Goal: Task Accomplishment & Management: Manage account settings

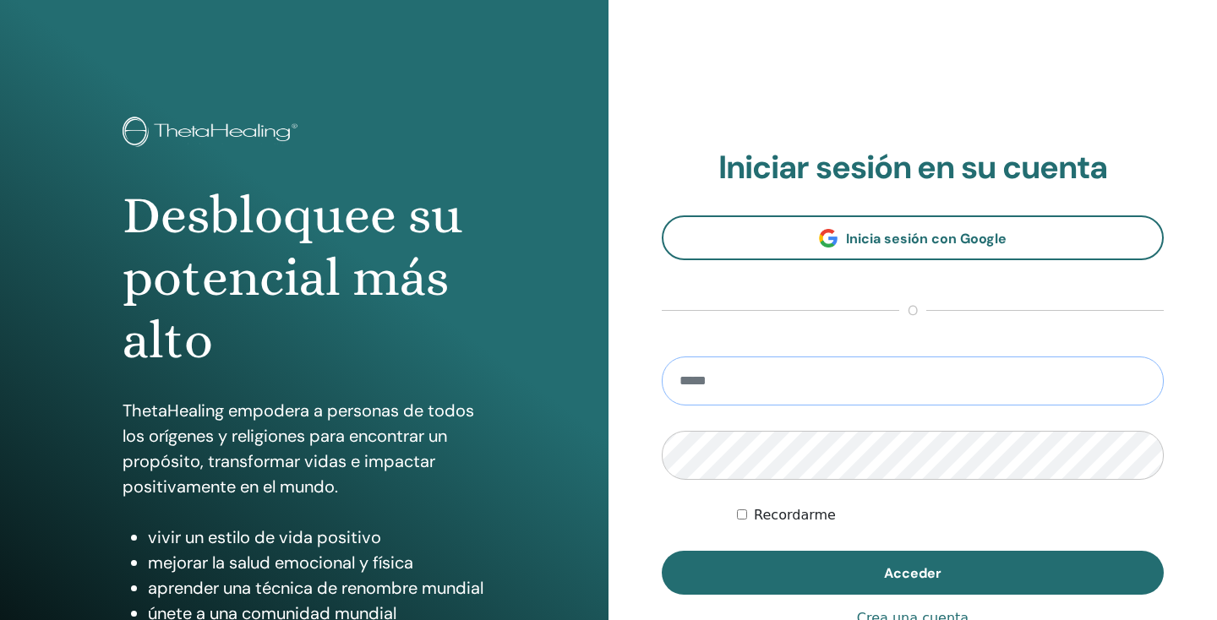
type input "**********"
click at [913, 573] on button "Acceder" at bounding box center [913, 573] width 502 height 44
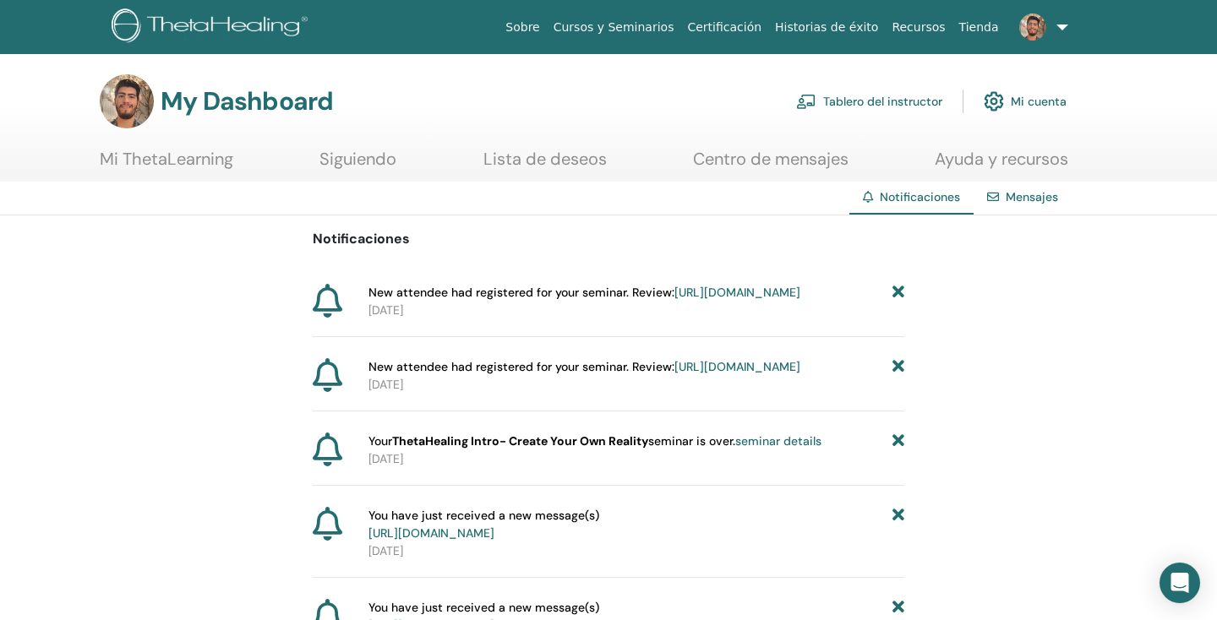
click at [816, 166] on link "Centro de mensajes" at bounding box center [770, 165] width 155 height 33
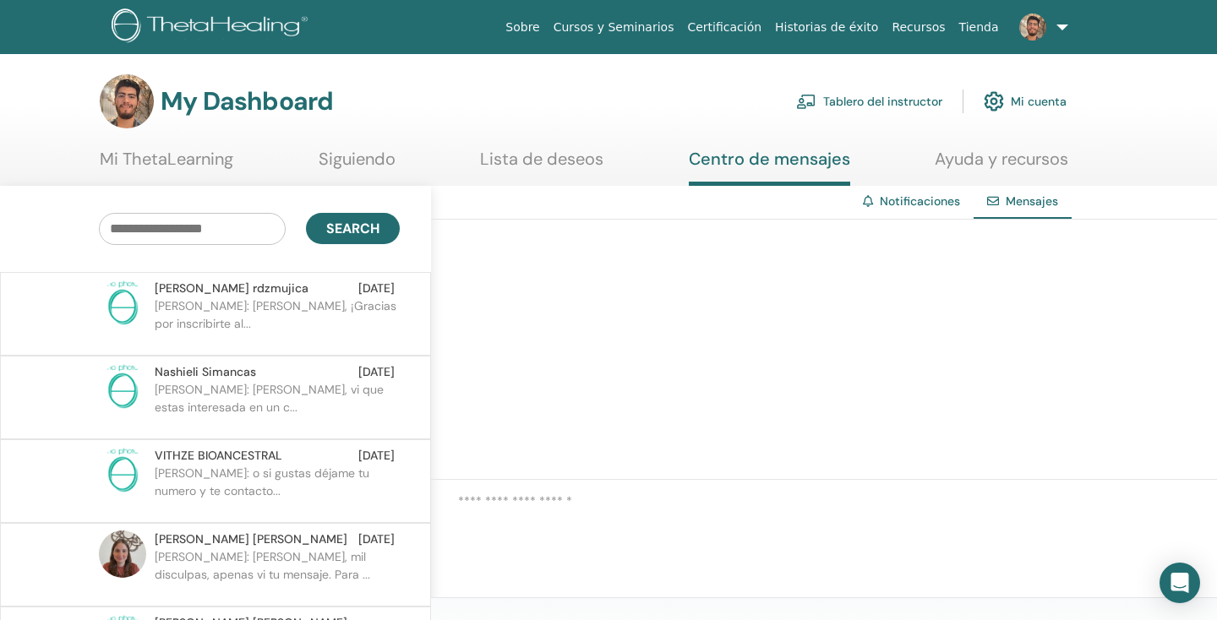
click at [303, 308] on p "FRANCISCO JULIÁN: Querida Aline, ¡Gracias por inscribirte al..." at bounding box center [277, 322] width 245 height 51
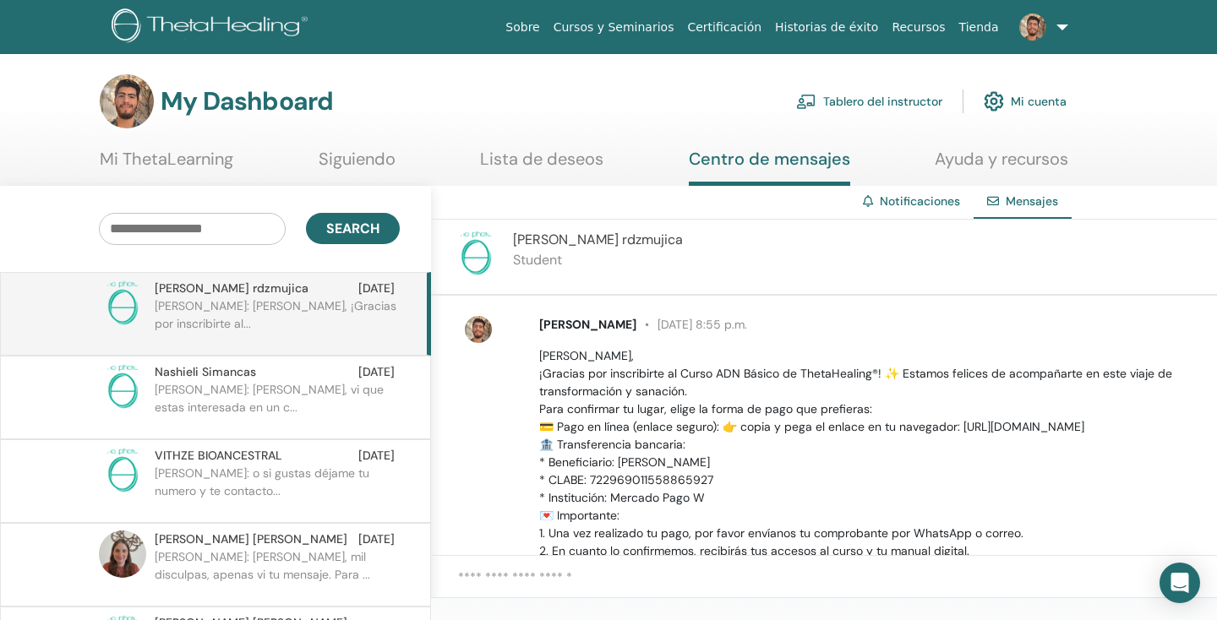
click at [1003, 103] on img at bounding box center [994, 101] width 20 height 29
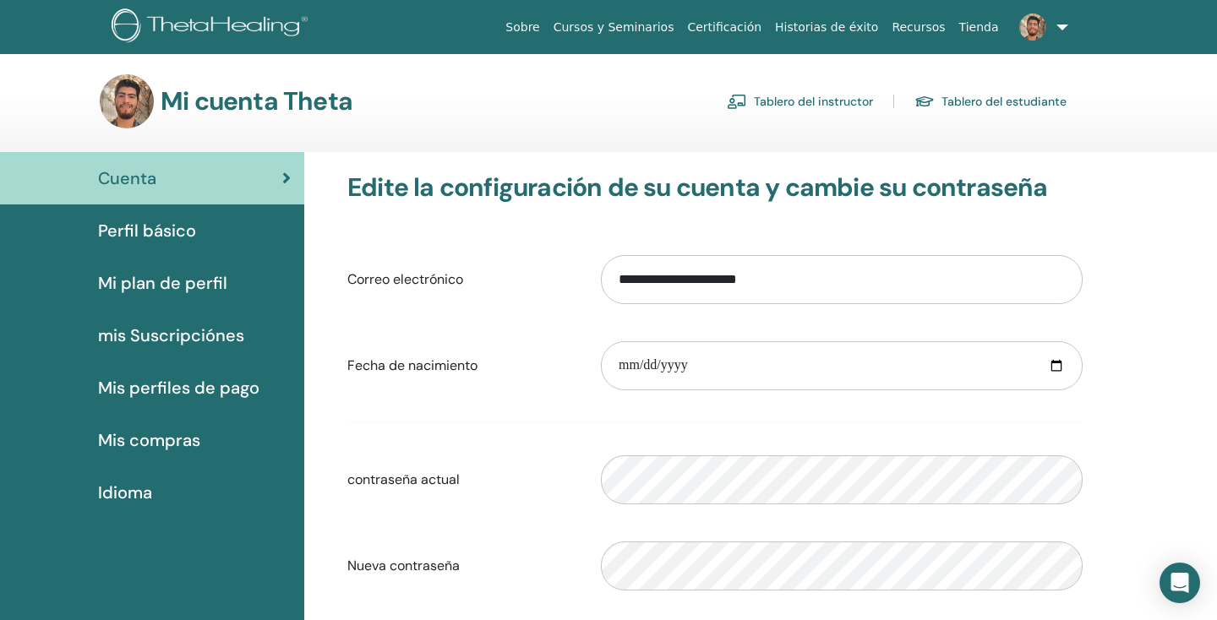
click at [800, 100] on link "Tablero del instructor" at bounding box center [800, 101] width 146 height 27
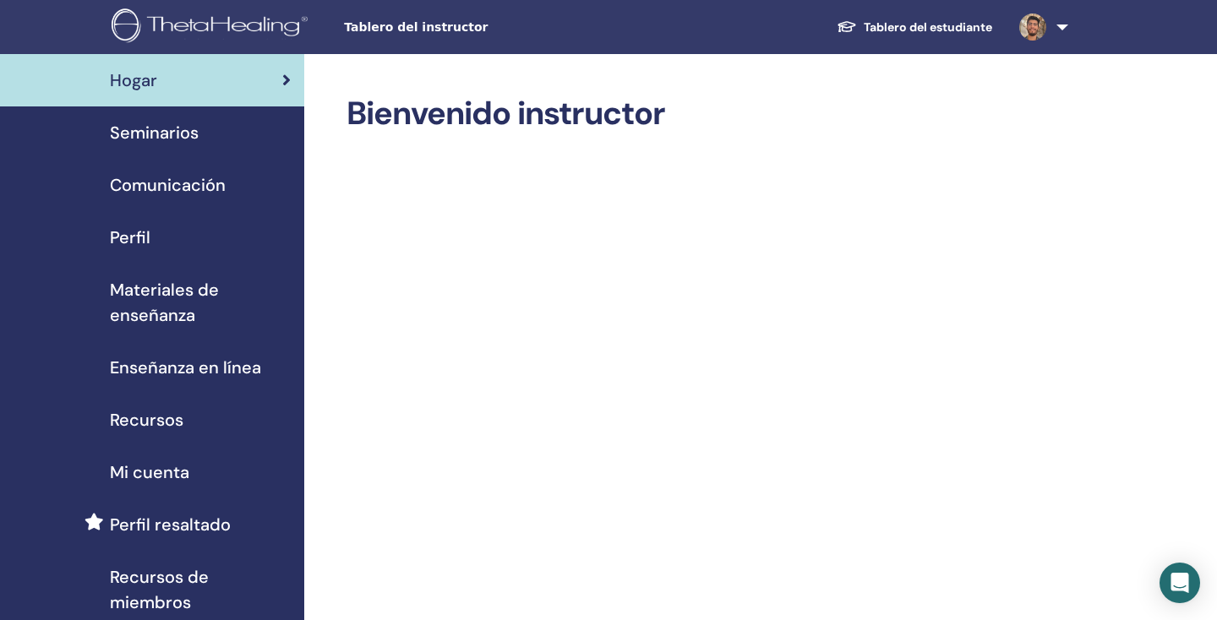
click at [210, 149] on link "Seminarios" at bounding box center [152, 132] width 304 height 52
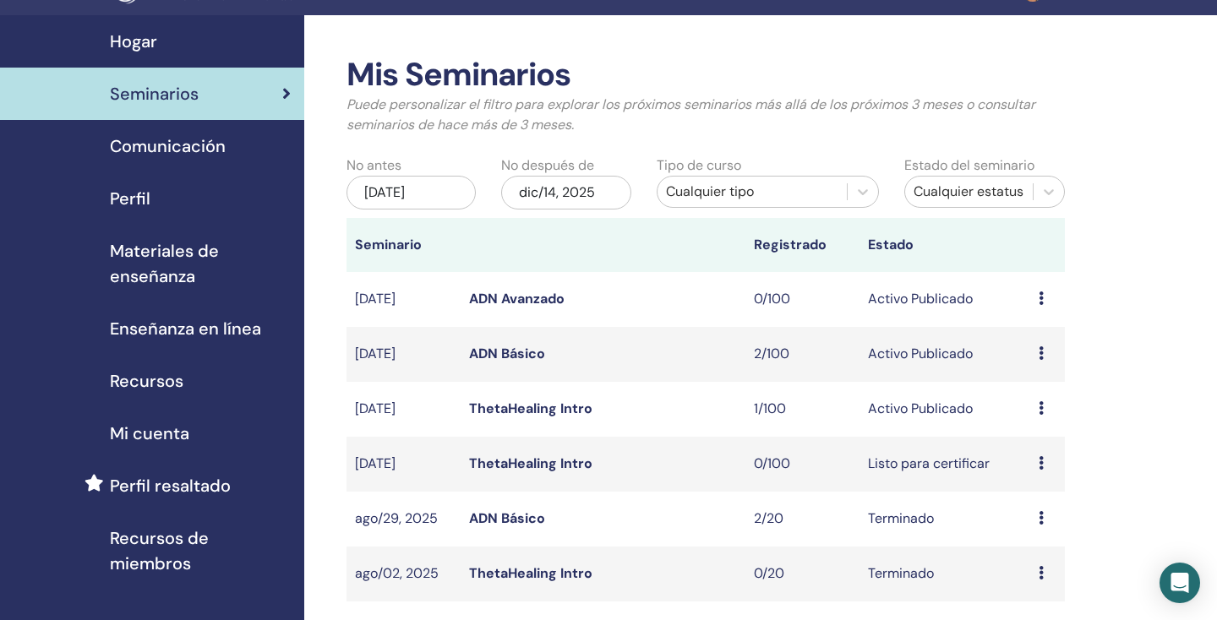
scroll to position [49, 0]
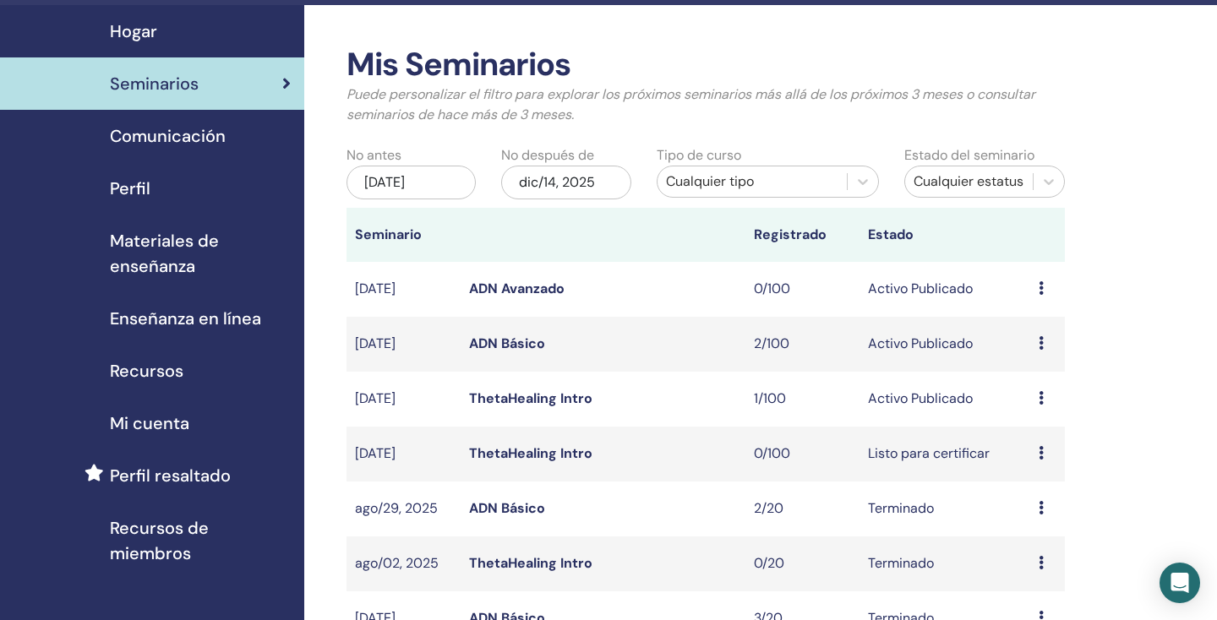
click at [1036, 340] on td "Avance Editar asistentes Cancelar" at bounding box center [1047, 344] width 35 height 55
click at [1048, 341] on div "Avance Editar asistentes Cancelar" at bounding box center [1048, 344] width 18 height 20
click at [1044, 357] on link "Avance" at bounding box center [1035, 355] width 46 height 18
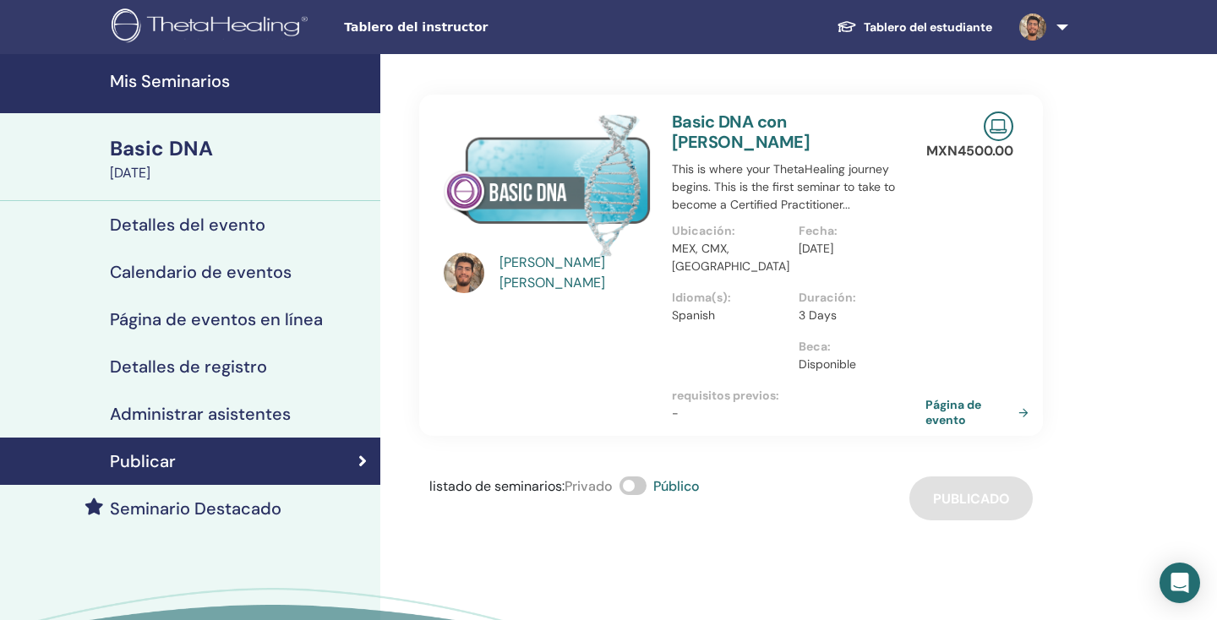
click at [217, 417] on h4 "Administrar asistentes" at bounding box center [200, 414] width 181 height 20
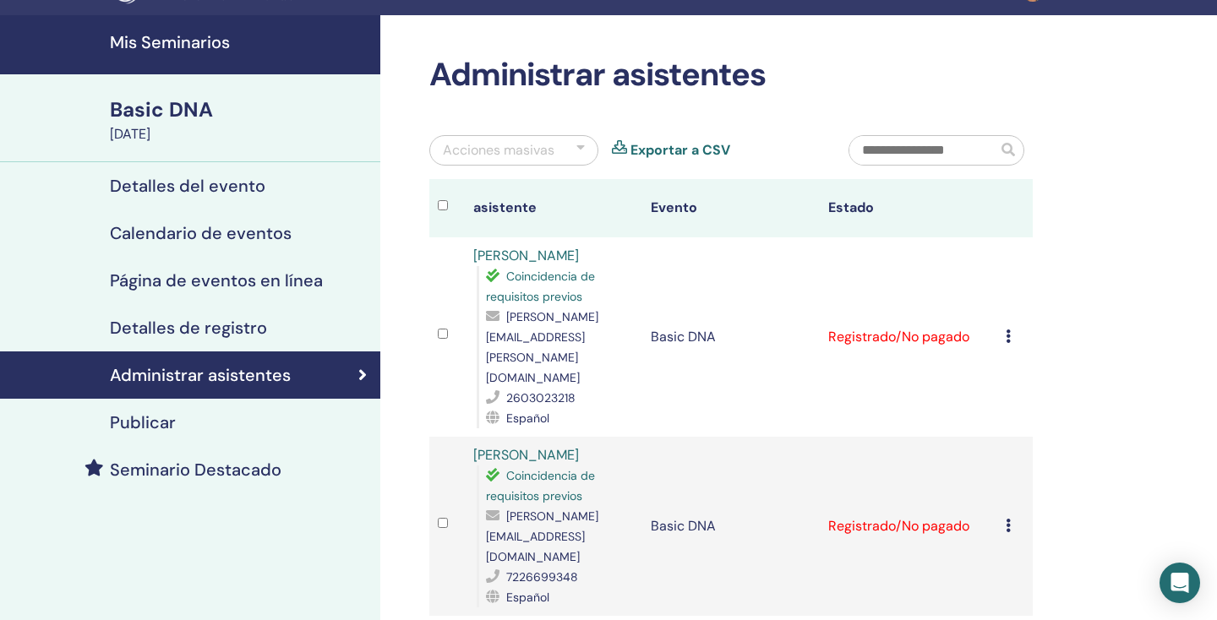
scroll to position [41, 0]
